Goal: Transaction & Acquisition: Book appointment/travel/reservation

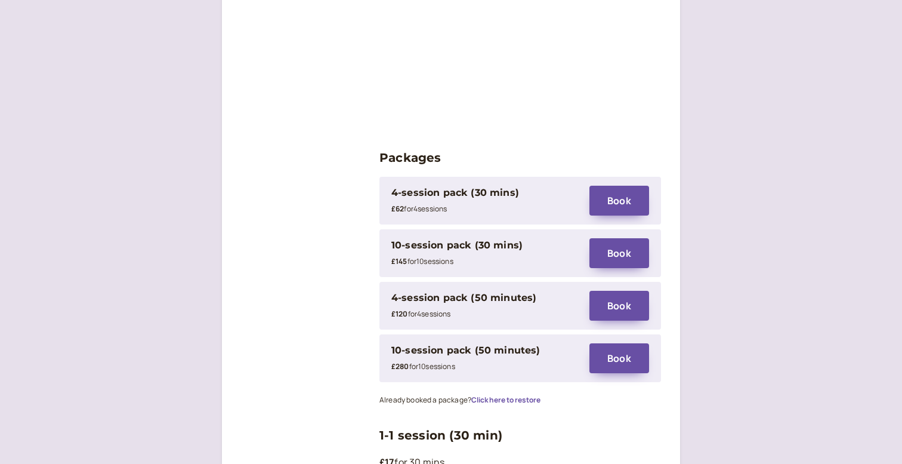
scroll to position [1570, 0]
click at [626, 290] on button "Book" at bounding box center [619, 305] width 60 height 30
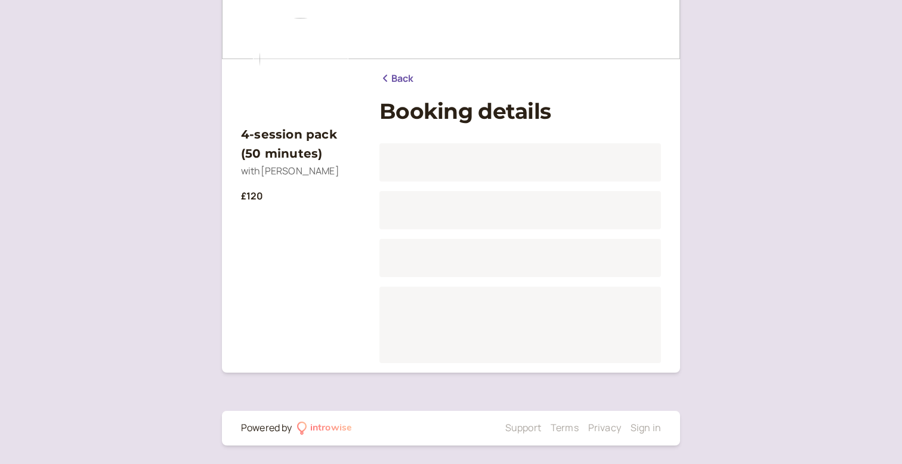
scroll to position [89, -1]
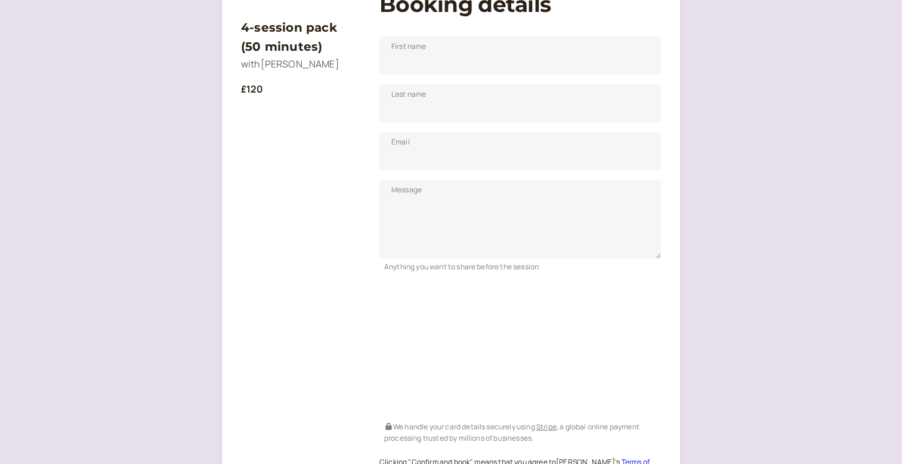
scroll to position [206, 0]
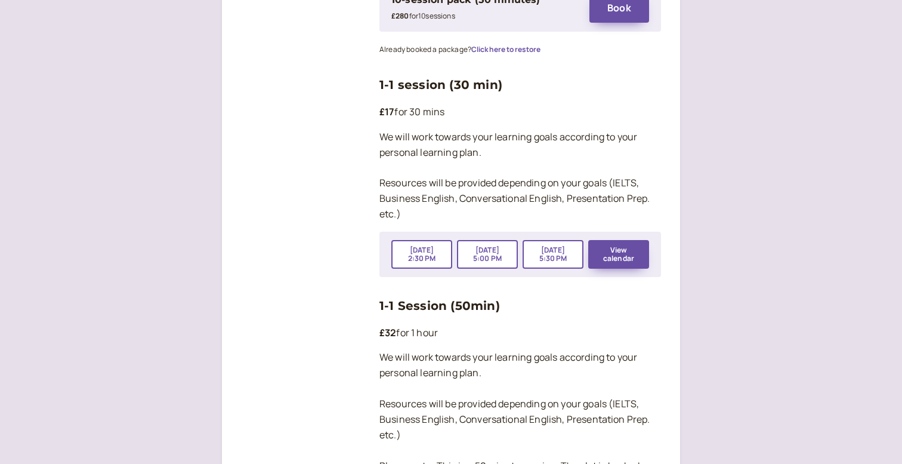
scroll to position [1925, 0]
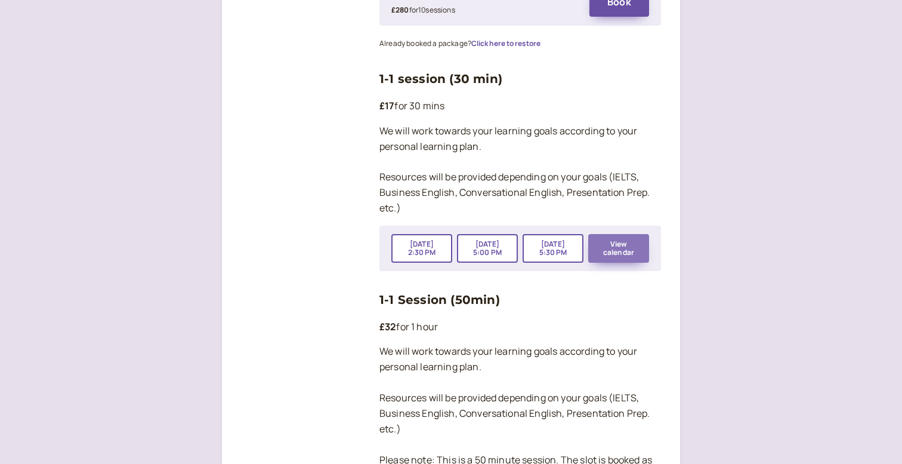
click at [635, 234] on button "View calendar" at bounding box center [618, 248] width 61 height 29
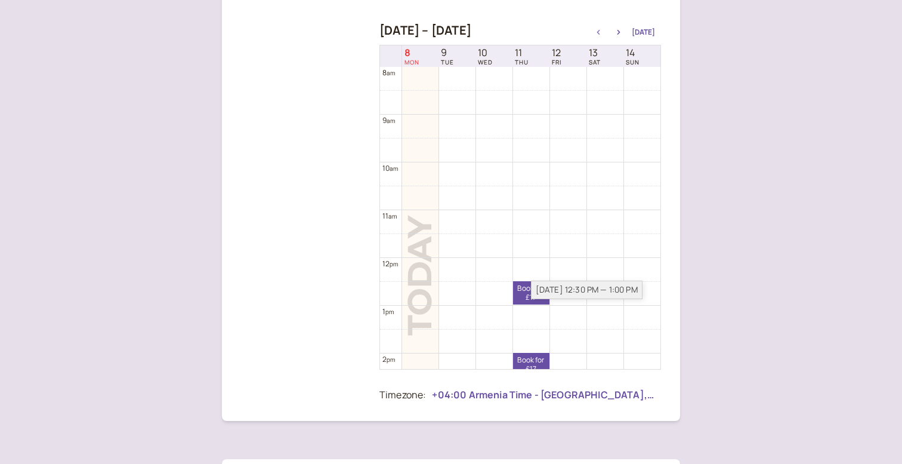
scroll to position [227, 0]
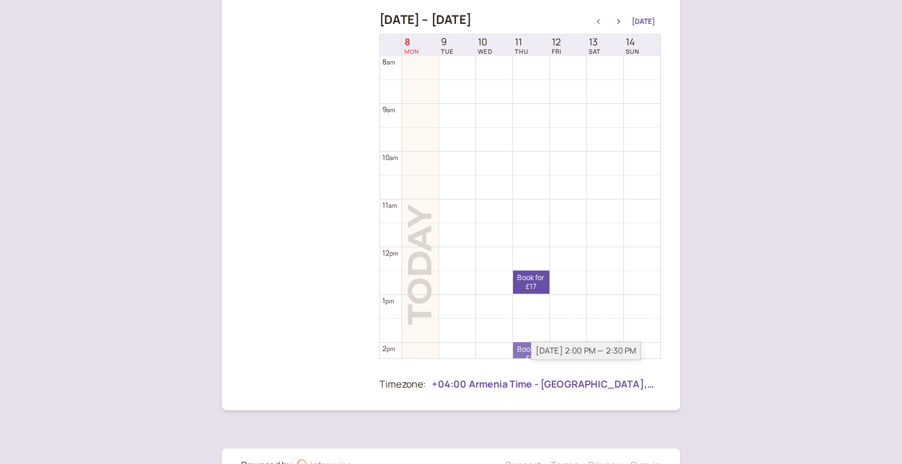
click at [532, 345] on div "[DATE] 2:00 PM — 2:30 PM" at bounding box center [586, 350] width 110 height 18
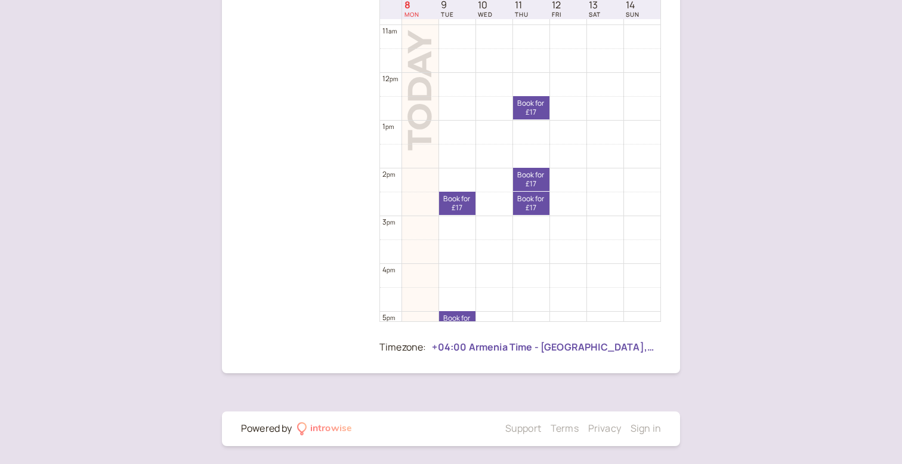
scroll to position [490, 0]
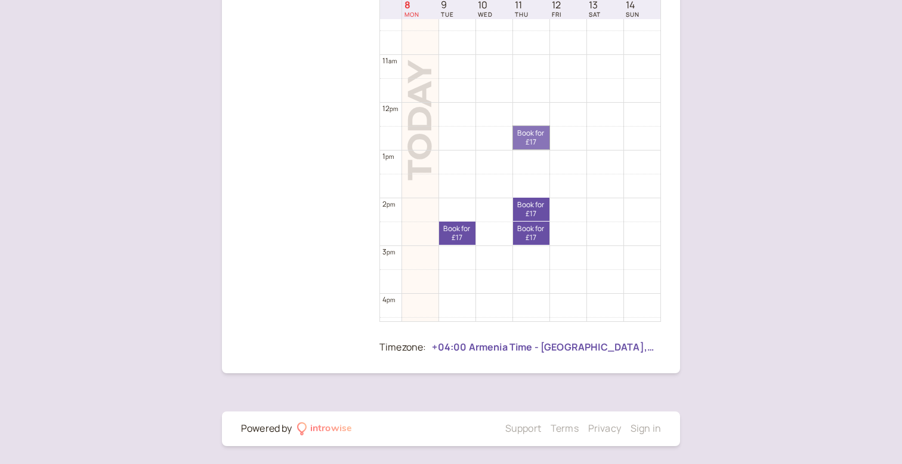
click at [535, 138] on link "Book for £17 £17" at bounding box center [531, 137] width 36 height 23
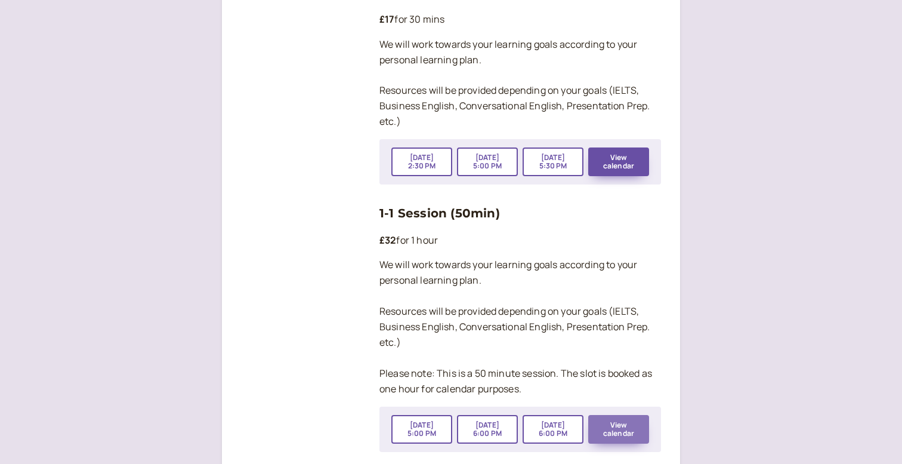
click at [608, 415] on button "View calendar" at bounding box center [618, 429] width 61 height 29
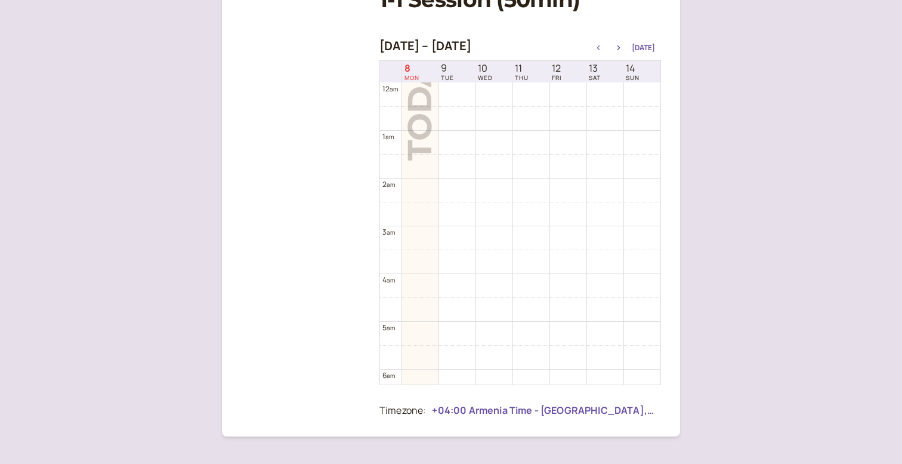
click at [625, 51] on div "[DATE] – [DATE] [DATE]" at bounding box center [520, 47] width 282 height 17
click at [621, 47] on icon "button" at bounding box center [619, 47] width 14 height 5
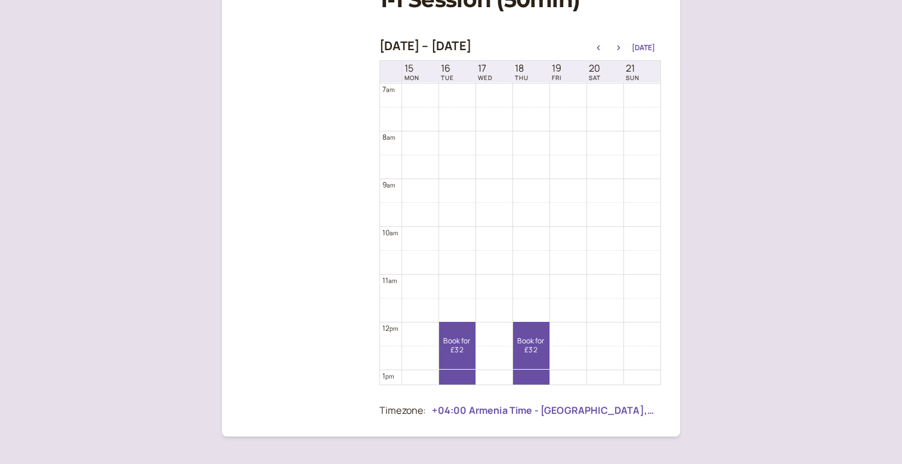
click at [597, 53] on div "[DATE] – [DATE] [DATE]" at bounding box center [520, 47] width 282 height 17
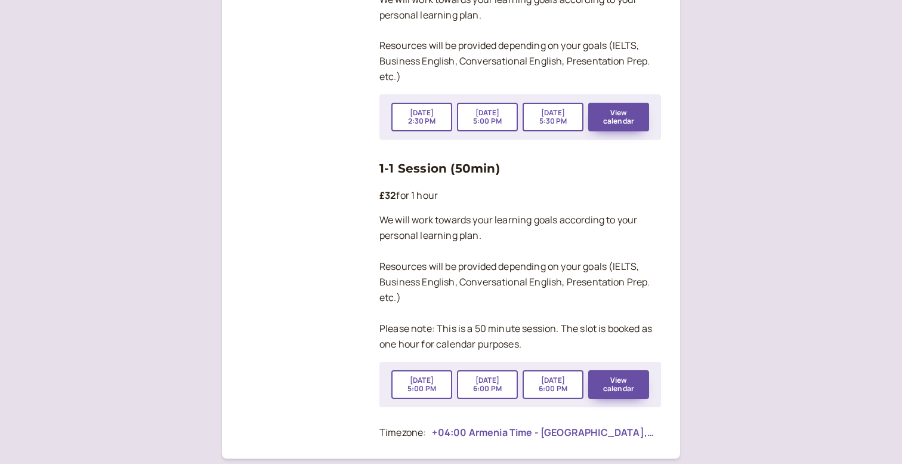
scroll to position [2055, 0]
click at [612, 371] on button "View calendar" at bounding box center [618, 385] width 61 height 29
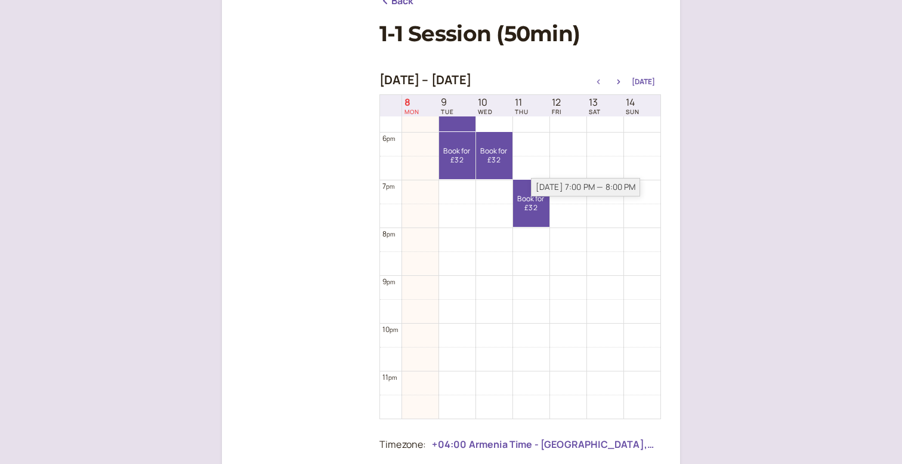
scroll to position [844, 0]
click at [538, 209] on link "Book for £32 £32" at bounding box center [531, 203] width 36 height 47
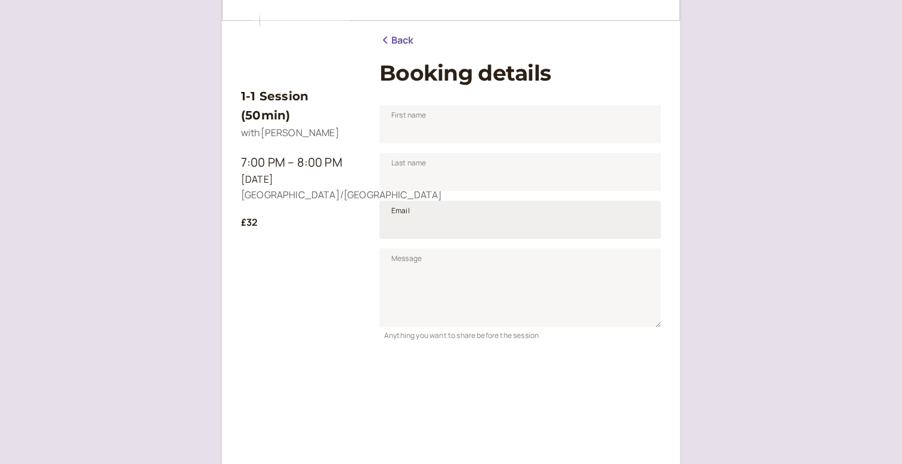
scroll to position [126, 0]
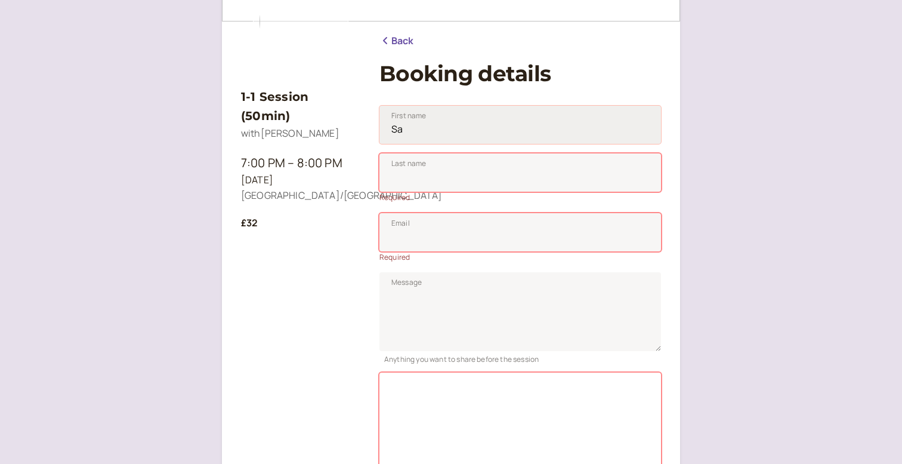
click at [464, 124] on input "Sa" at bounding box center [520, 125] width 282 height 38
type input "Sat"
type input "Satenik"
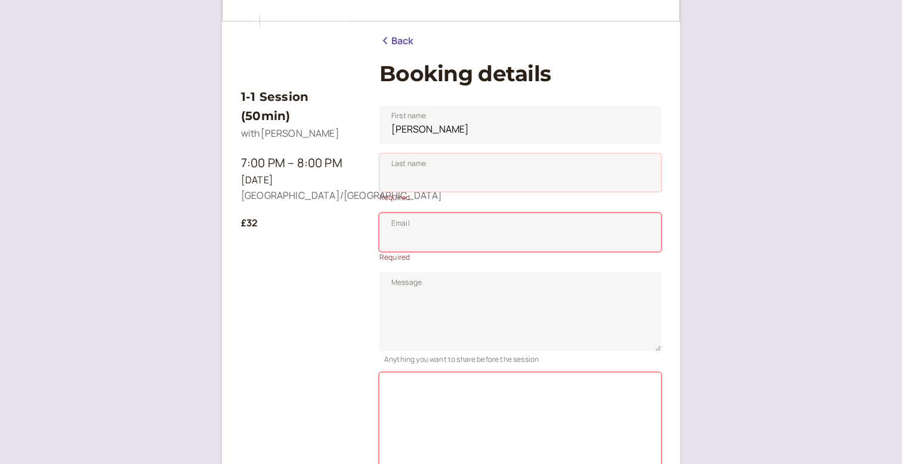
type input "Ghukasyan"
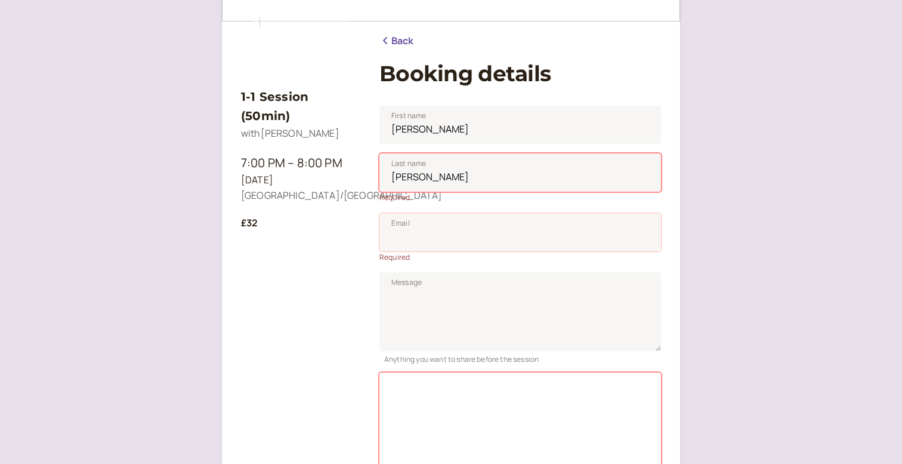
type input "93saten@gmail.com"
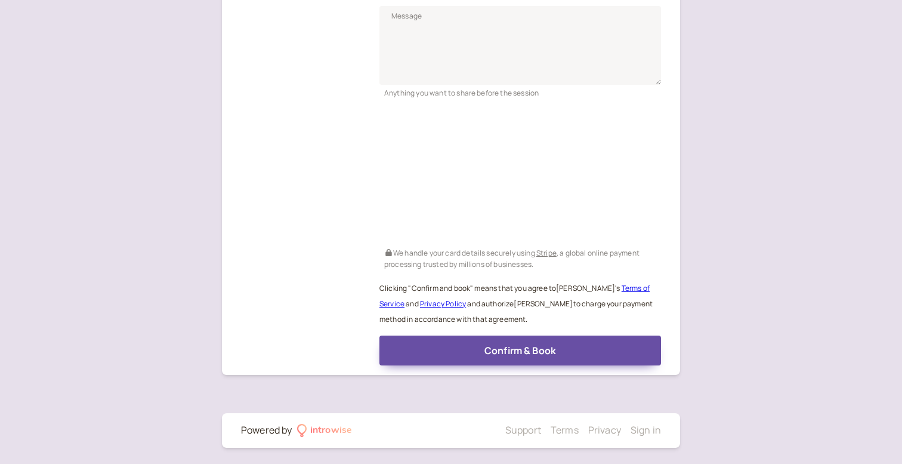
scroll to position [369, 0]
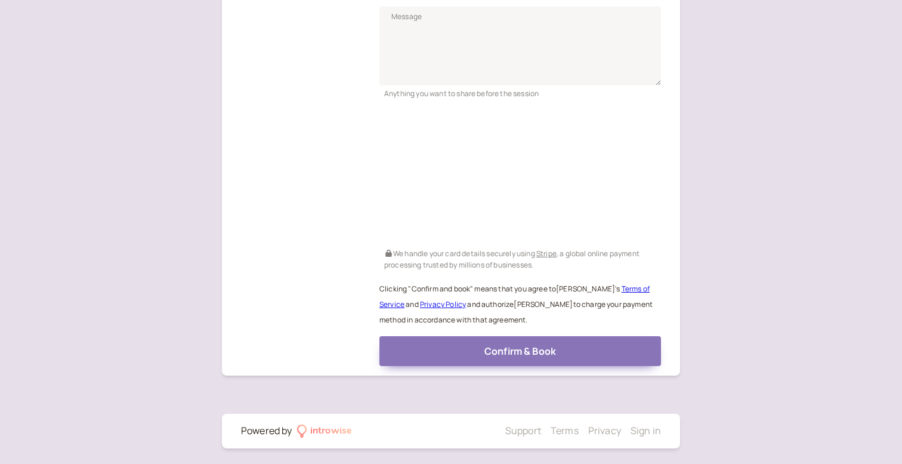
click at [480, 344] on button "Confirm & Book" at bounding box center [520, 351] width 282 height 30
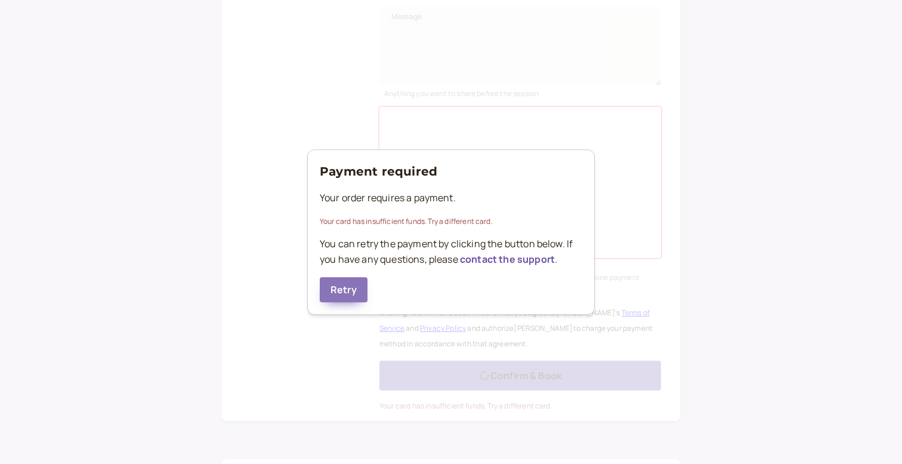
click at [343, 289] on button "Retry" at bounding box center [344, 289] width 48 height 25
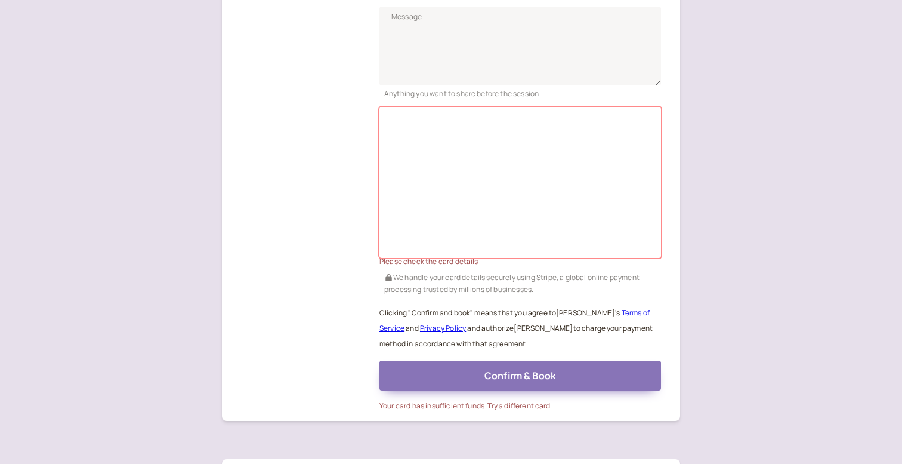
click at [426, 370] on button "Confirm & Book" at bounding box center [520, 375] width 282 height 30
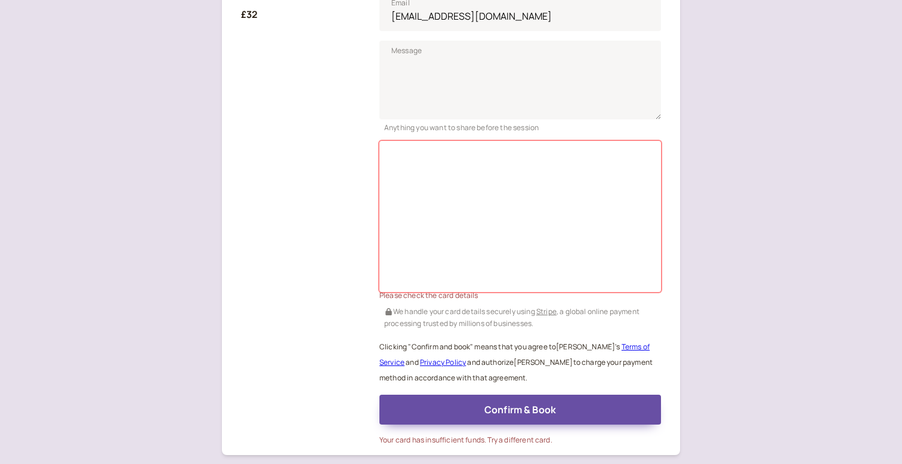
scroll to position [336, 0]
click at [334, 325] on div "1-1 Session (50min) with Emily King 7:00 PM – 8:00 PM Thu, Sep 11 Asia/Yerevan …" at bounding box center [300, 152] width 119 height 584
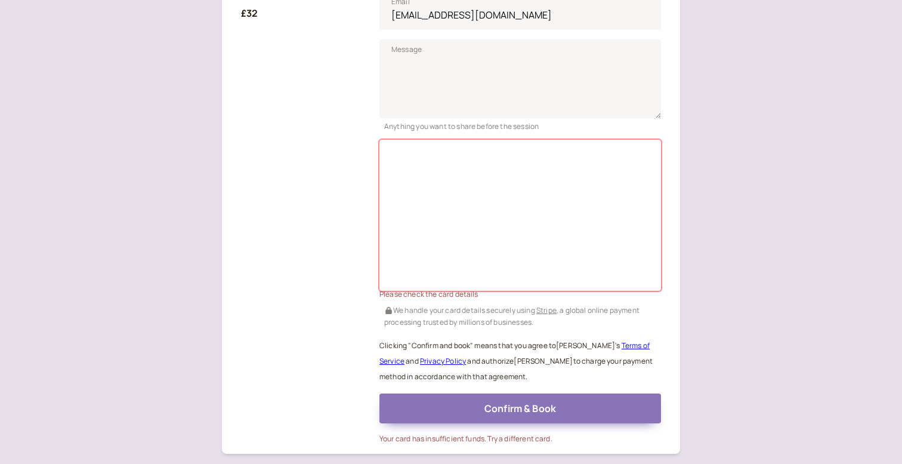
click at [529, 416] on button "Confirm & Book" at bounding box center [520, 408] width 282 height 30
click at [529, 415] on button "Confirm & Book" at bounding box center [520, 408] width 282 height 30
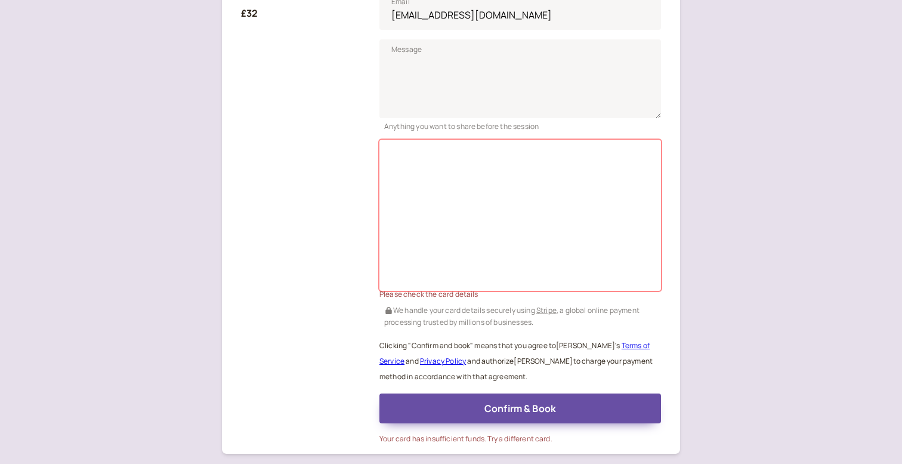
click at [453, 294] on div "Please check the card details" at bounding box center [520, 293] width 282 height 11
click at [306, 237] on div "1-1 Session (50min) with Emily King 7:00 PM – 8:00 PM Thu, Sep 11 Asia/Yerevan …" at bounding box center [300, 152] width 119 height 584
click at [308, 141] on div "1-1 Session (50min) with Emily King 7:00 PM – 8:00 PM Thu, Sep 11 Asia/Yerevan …" at bounding box center [300, 152] width 119 height 584
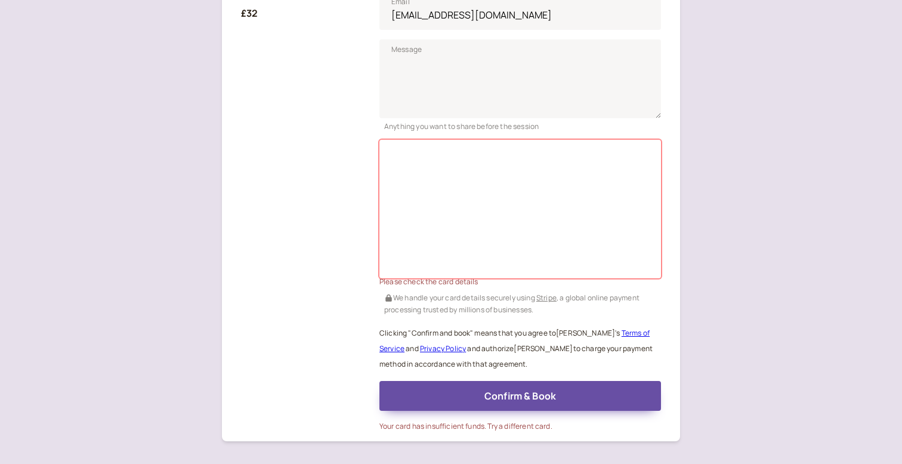
click at [308, 185] on div "1-1 Session (50min) with Emily King 7:00 PM – 8:00 PM Thu, Sep 11 Asia/Yerevan …" at bounding box center [300, 146] width 119 height 572
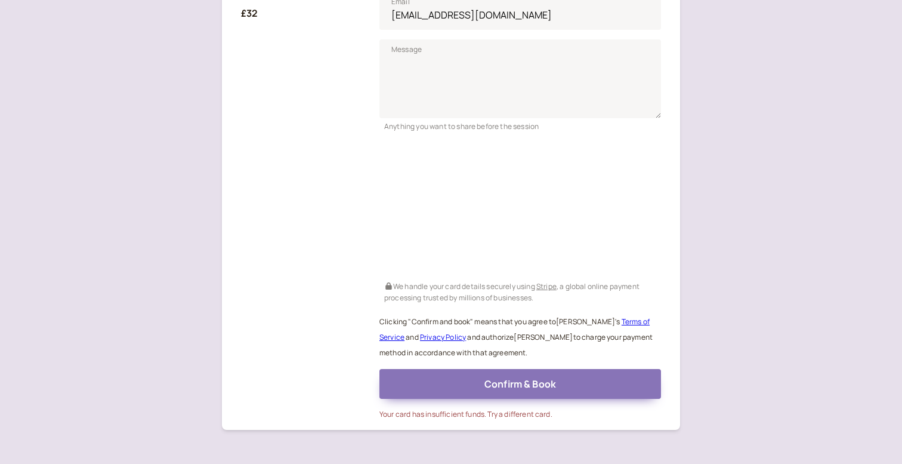
drag, startPoint x: 372, startPoint y: 218, endPoint x: 479, endPoint y: 385, distance: 198.1
click at [479, 385] on button "Confirm & Book" at bounding box center [520, 384] width 282 height 30
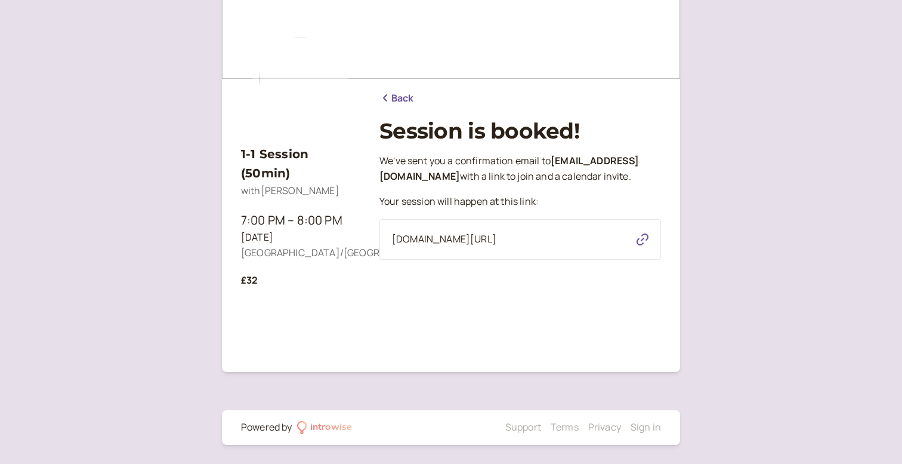
scroll to position [68, 0]
